Goal: Task Accomplishment & Management: Manage account settings

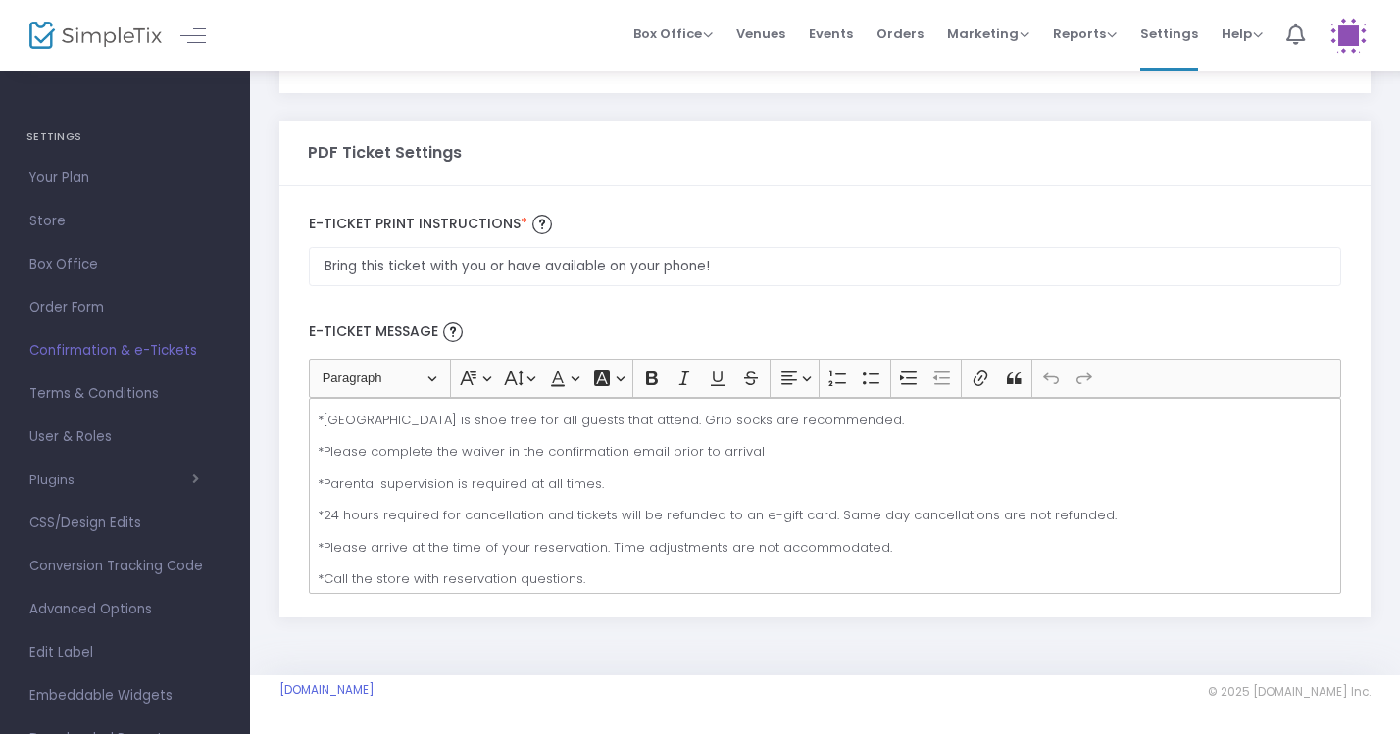
scroll to position [1150, 0]
click at [69, 175] on span "Your Plan" at bounding box center [124, 178] width 191 height 25
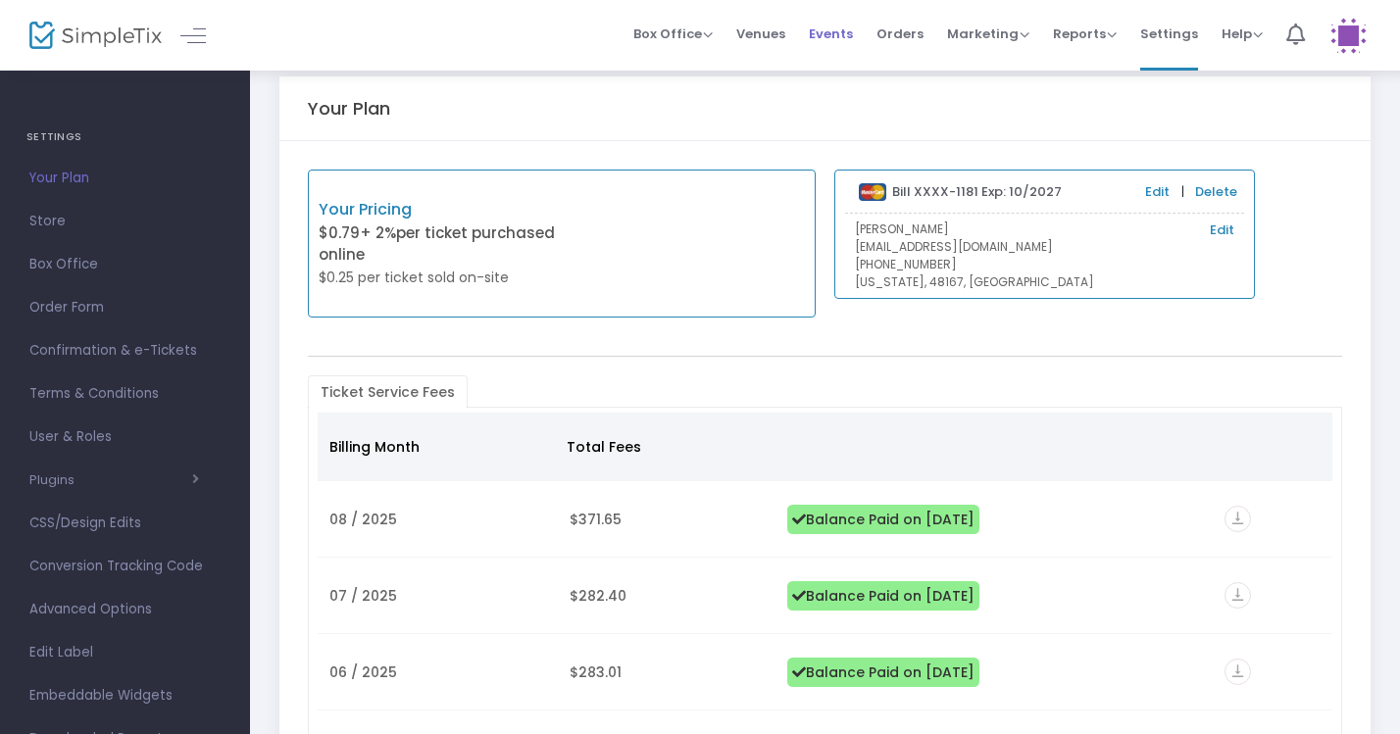
click at [840, 31] on span "Events" at bounding box center [831, 34] width 44 height 50
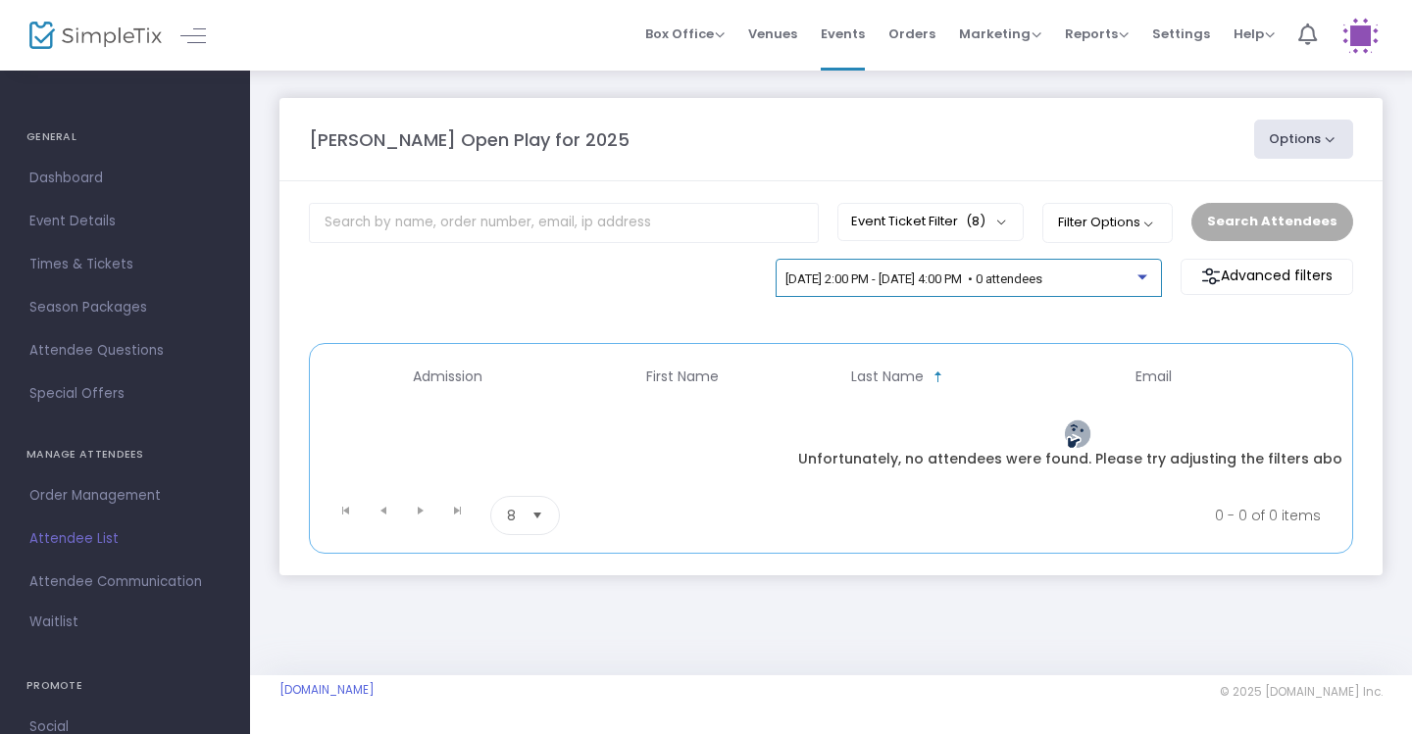
click at [1042, 285] on span "9/24/2025 @ 2:00 PM - 9/24/2025 @ 4:00 PM • 0 attendees" at bounding box center [913, 279] width 257 height 15
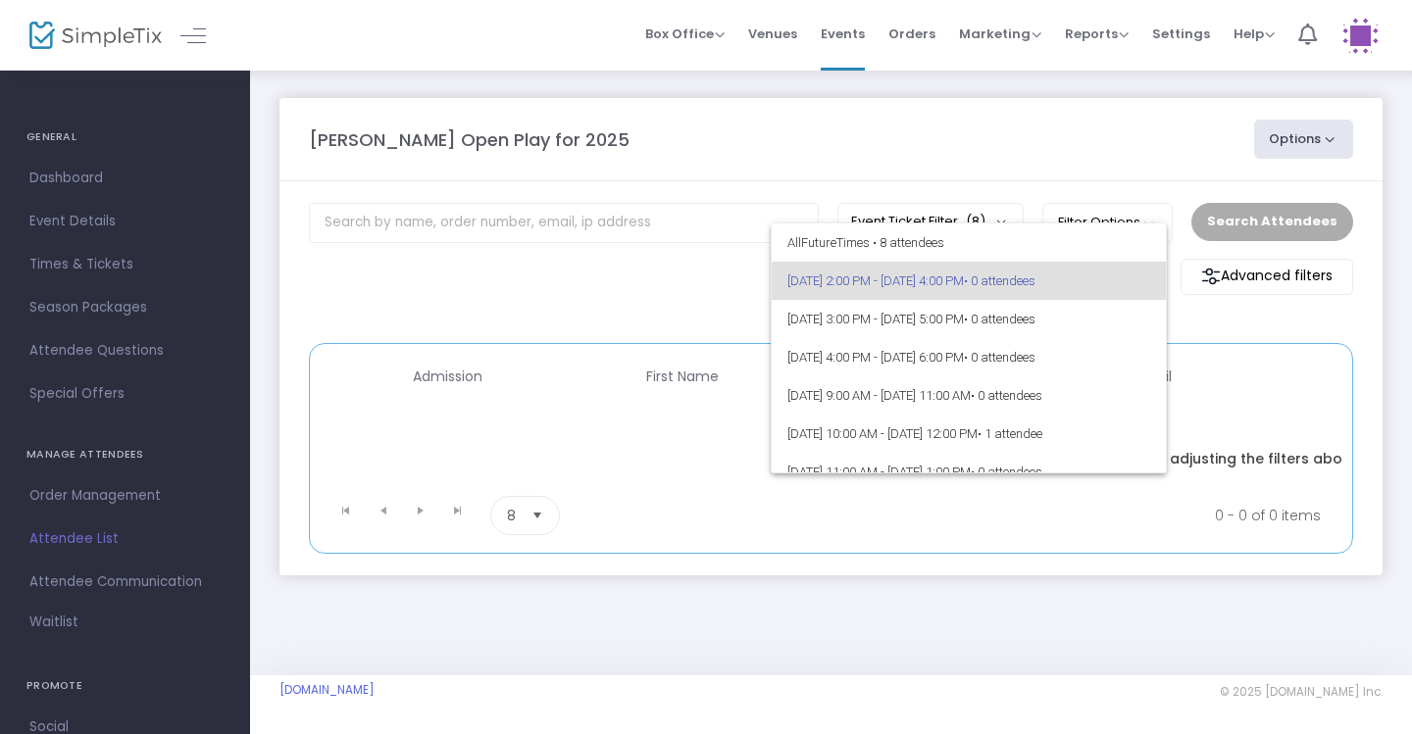
click at [1265, 314] on div at bounding box center [706, 367] width 1412 height 734
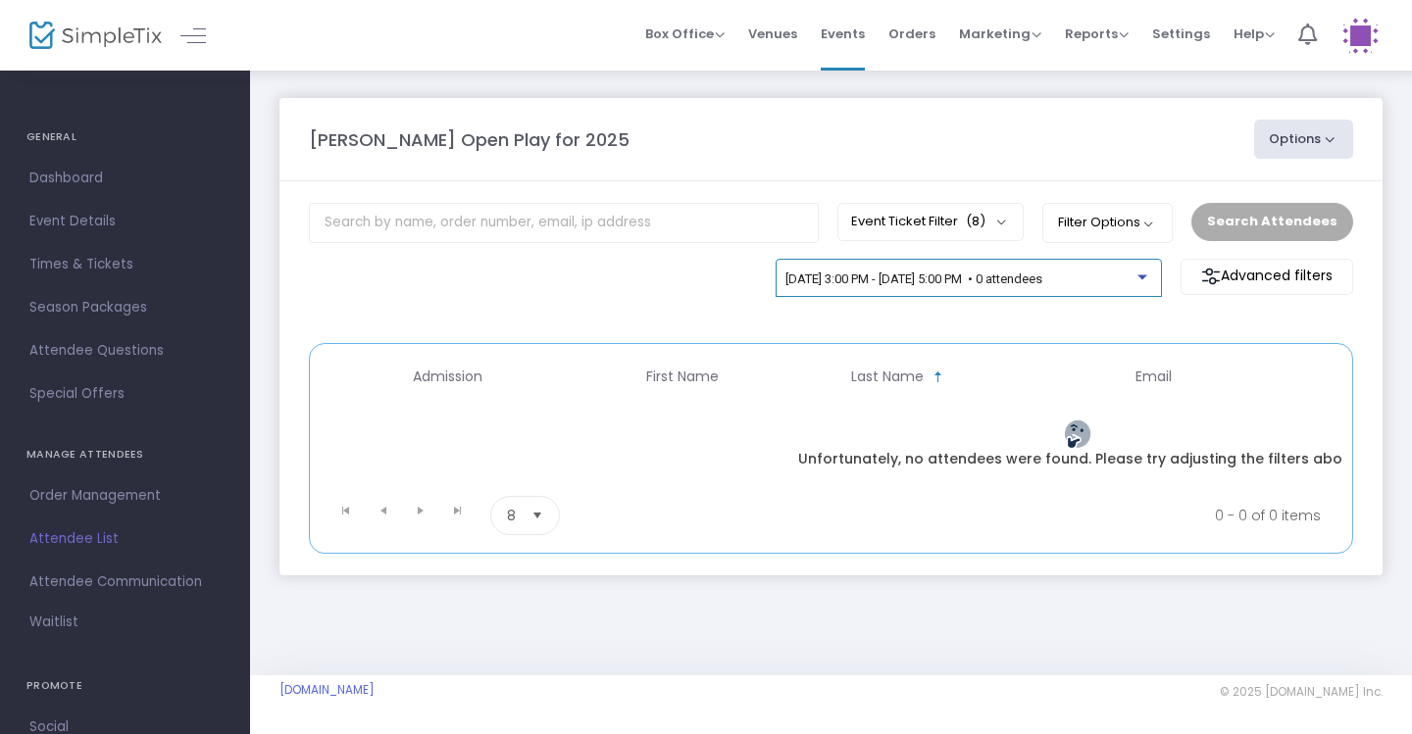
click at [1042, 280] on span "[DATE] 3:00 PM - [DATE] 5:00 PM • 0 attendees" at bounding box center [913, 279] width 257 height 15
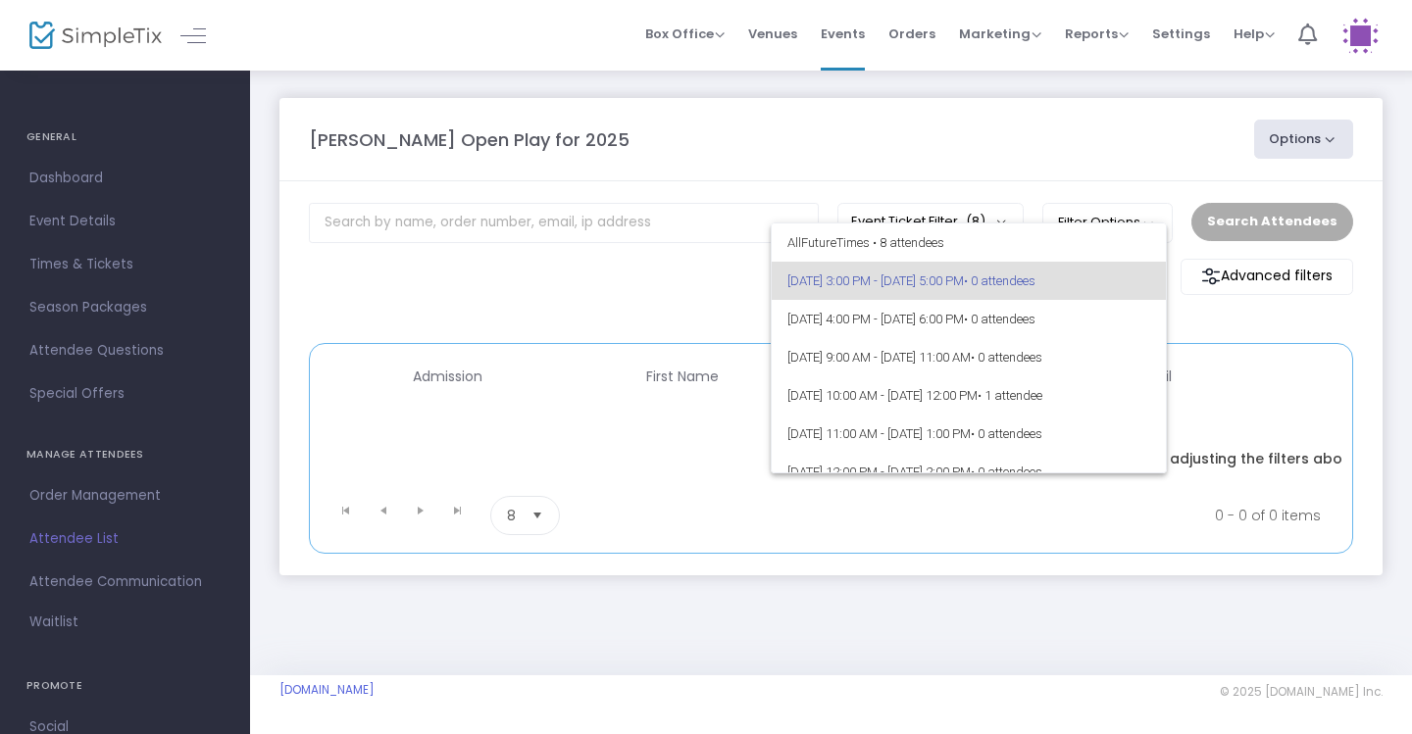
click at [1225, 334] on div at bounding box center [706, 367] width 1412 height 734
